Goal: Task Accomplishment & Management: Manage account settings

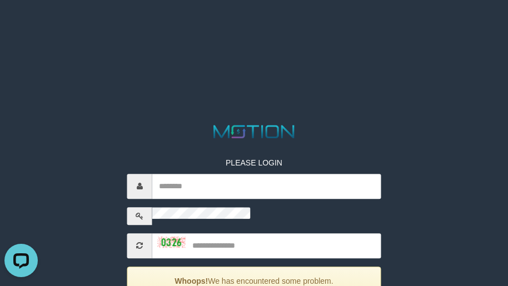
click at [127, 140] on p at bounding box center [254, 145] width 254 height 11
